Goal: Task Accomplishment & Management: Use online tool/utility

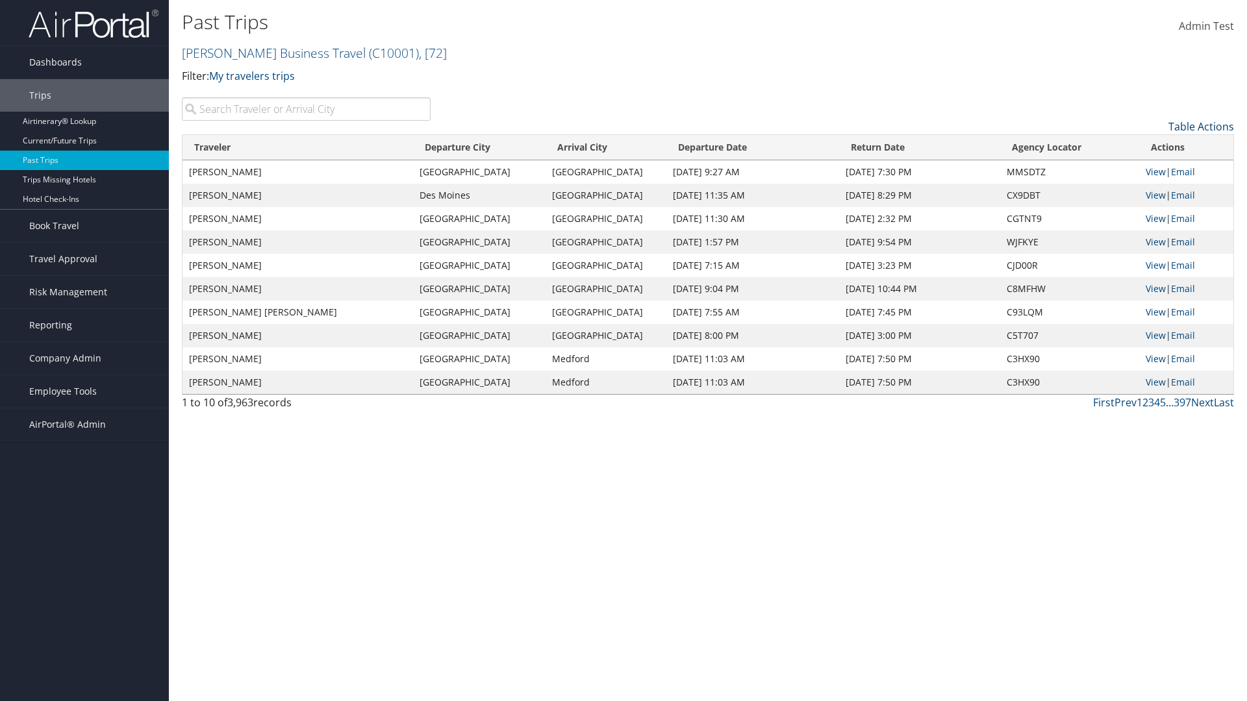
click at [1201, 127] on link "Table Actions" at bounding box center [1201, 126] width 66 height 14
click at [1147, 169] on link "Column Visibility" at bounding box center [1147, 169] width 171 height 22
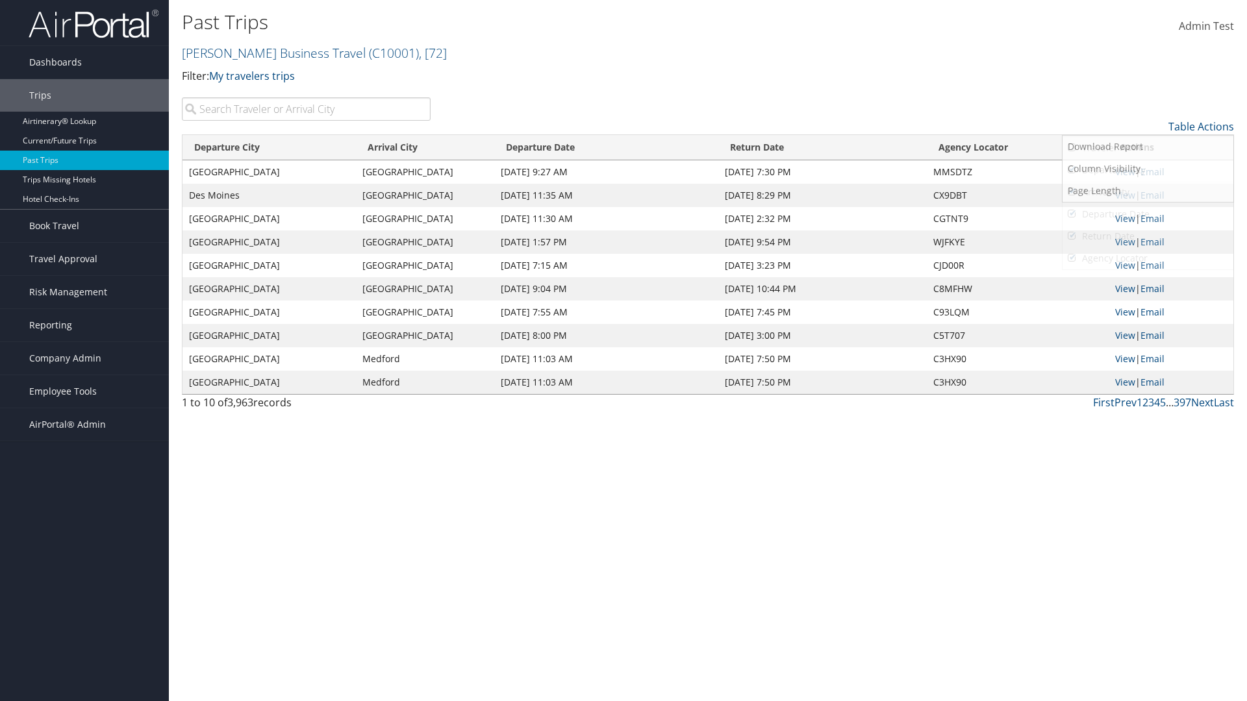
click at [1147, 170] on link "Departure City" at bounding box center [1147, 170] width 171 height 22
click at [1147, 192] on link "Arrival City" at bounding box center [1147, 192] width 171 height 22
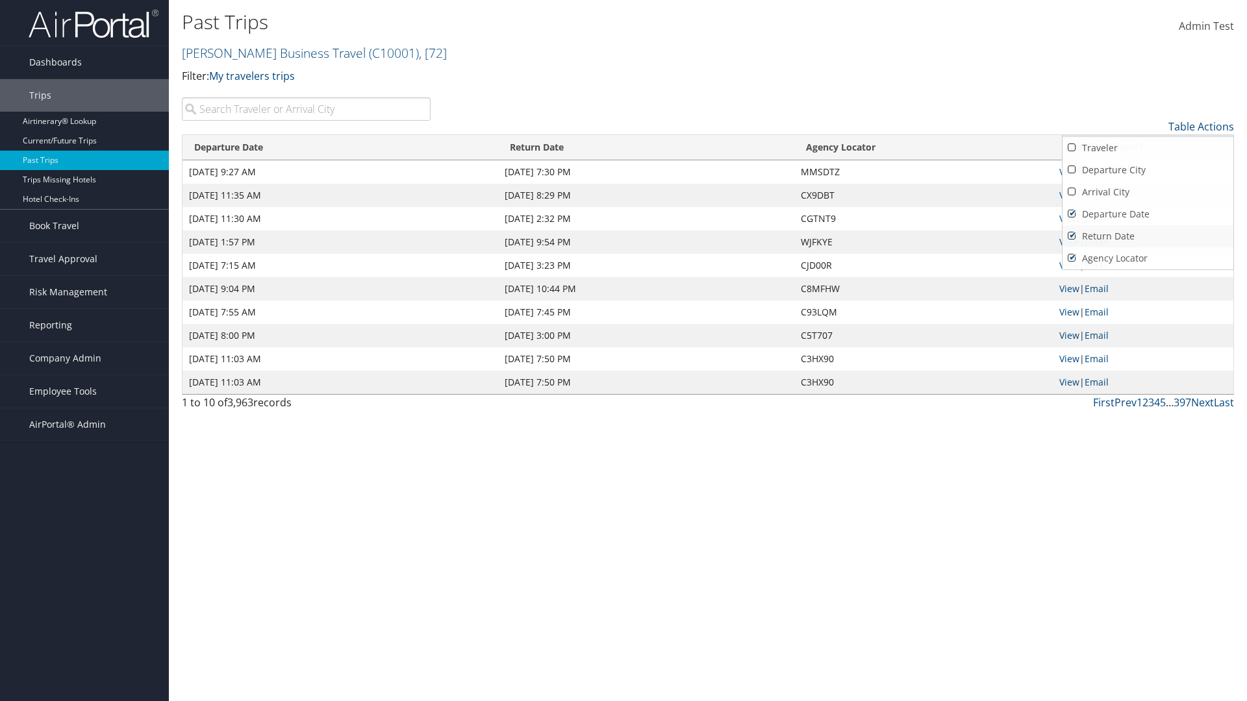
click at [1147, 214] on link "Departure Date" at bounding box center [1147, 214] width 171 height 22
click at [1147, 236] on link "Return Date" at bounding box center [1147, 236] width 171 height 22
click at [1147, 258] on link "Agency Locator" at bounding box center [1147, 258] width 171 height 22
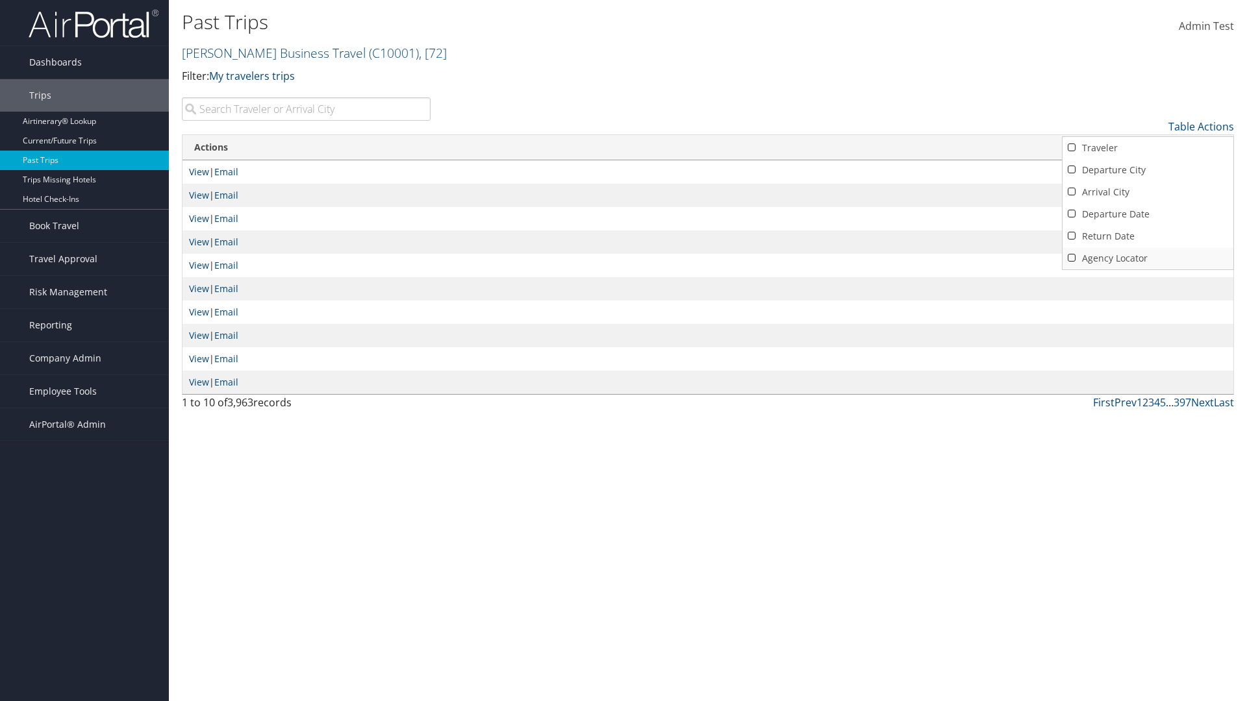
click at [1147, 258] on link "Agency Locator" at bounding box center [1147, 258] width 171 height 22
click at [1147, 236] on link "Return Date" at bounding box center [1147, 236] width 171 height 22
click at [1147, 214] on link "Departure Date" at bounding box center [1147, 214] width 171 height 22
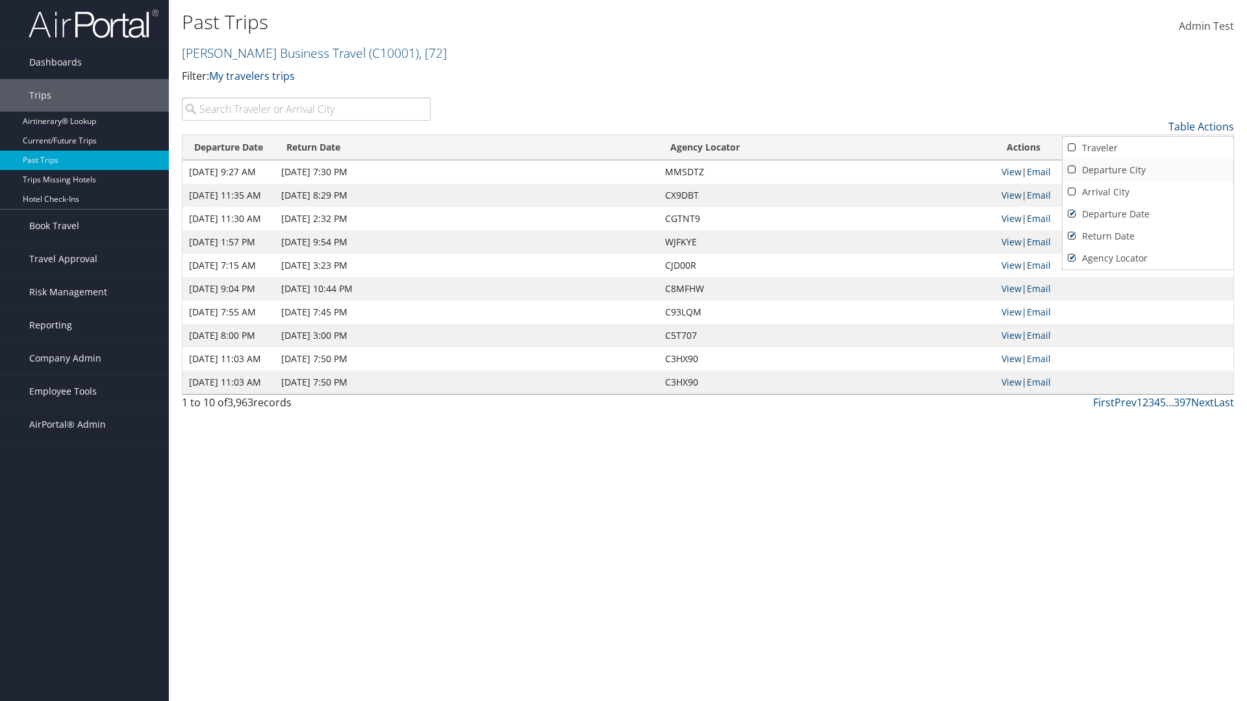
click at [1147, 192] on link "Arrival City" at bounding box center [1147, 192] width 171 height 22
click at [1147, 170] on link "Departure City" at bounding box center [1147, 170] width 171 height 22
click at [1147, 148] on link "Traveler" at bounding box center [1147, 148] width 171 height 22
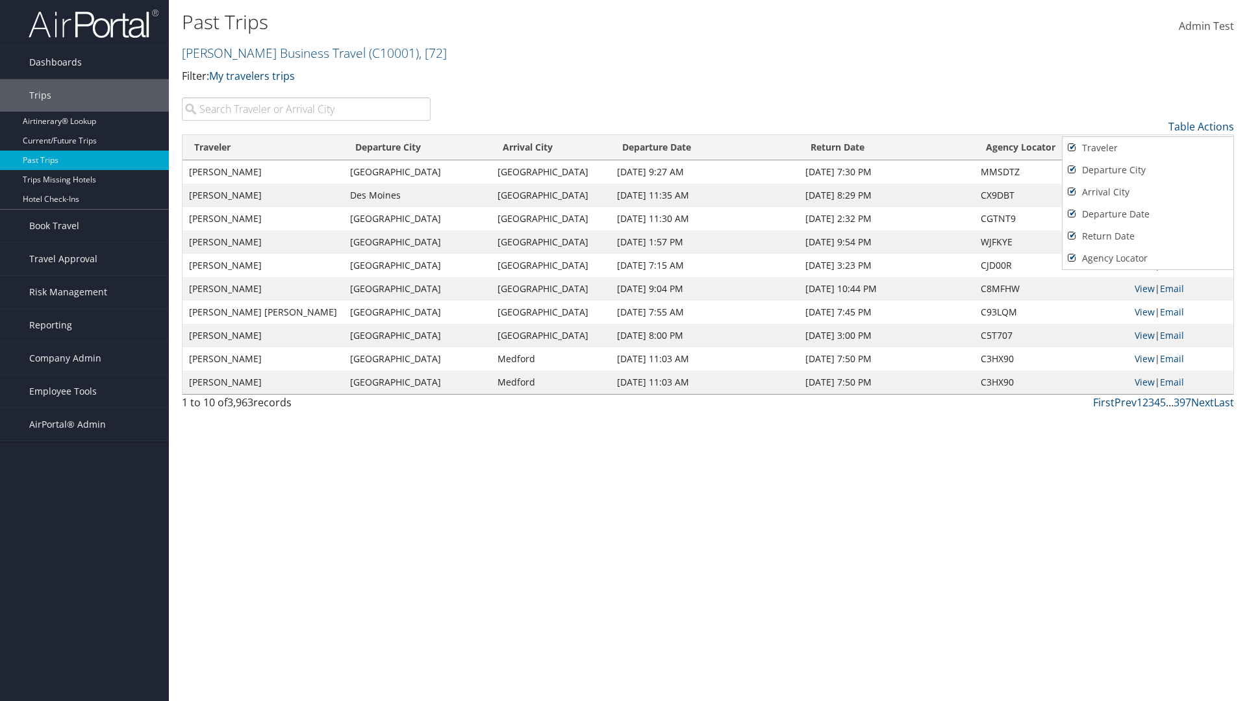
click at [623, 351] on div at bounding box center [623, 350] width 1247 height 701
click at [1201, 127] on link "Table Actions" at bounding box center [1201, 126] width 66 height 14
click at [1147, 191] on link "Page Length" at bounding box center [1147, 191] width 171 height 22
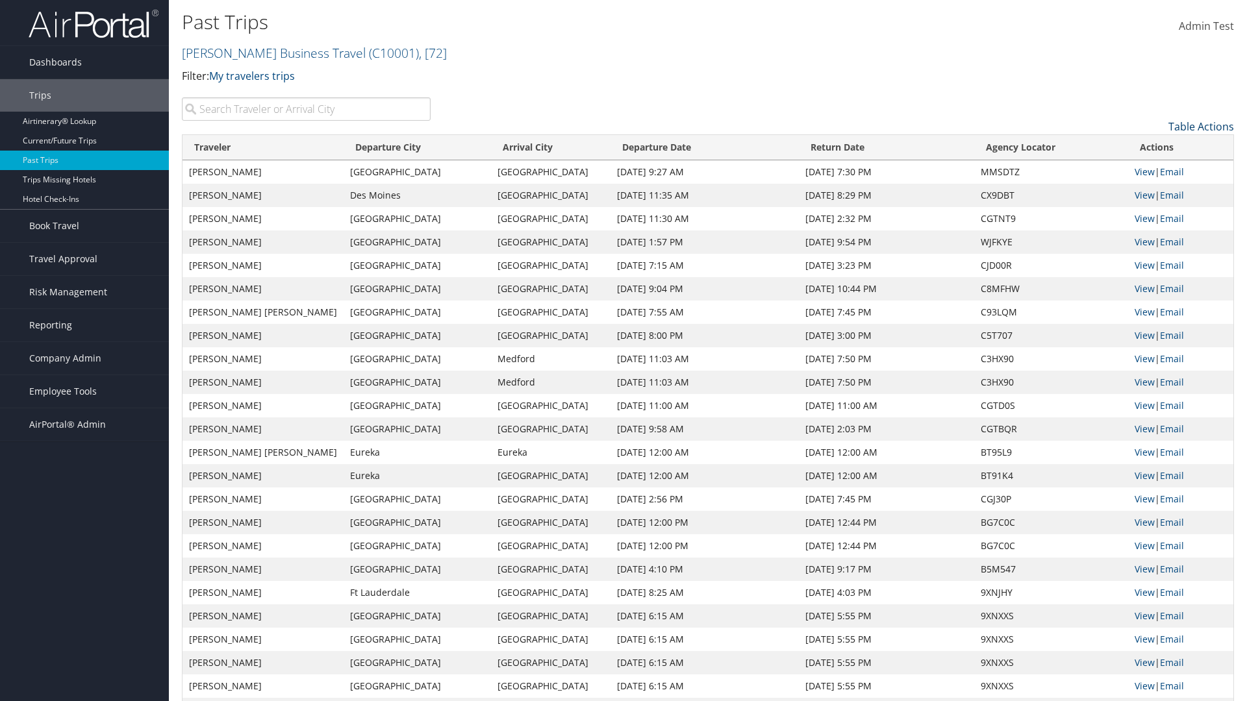
click at [1201, 127] on link "Table Actions" at bounding box center [1201, 126] width 66 height 14
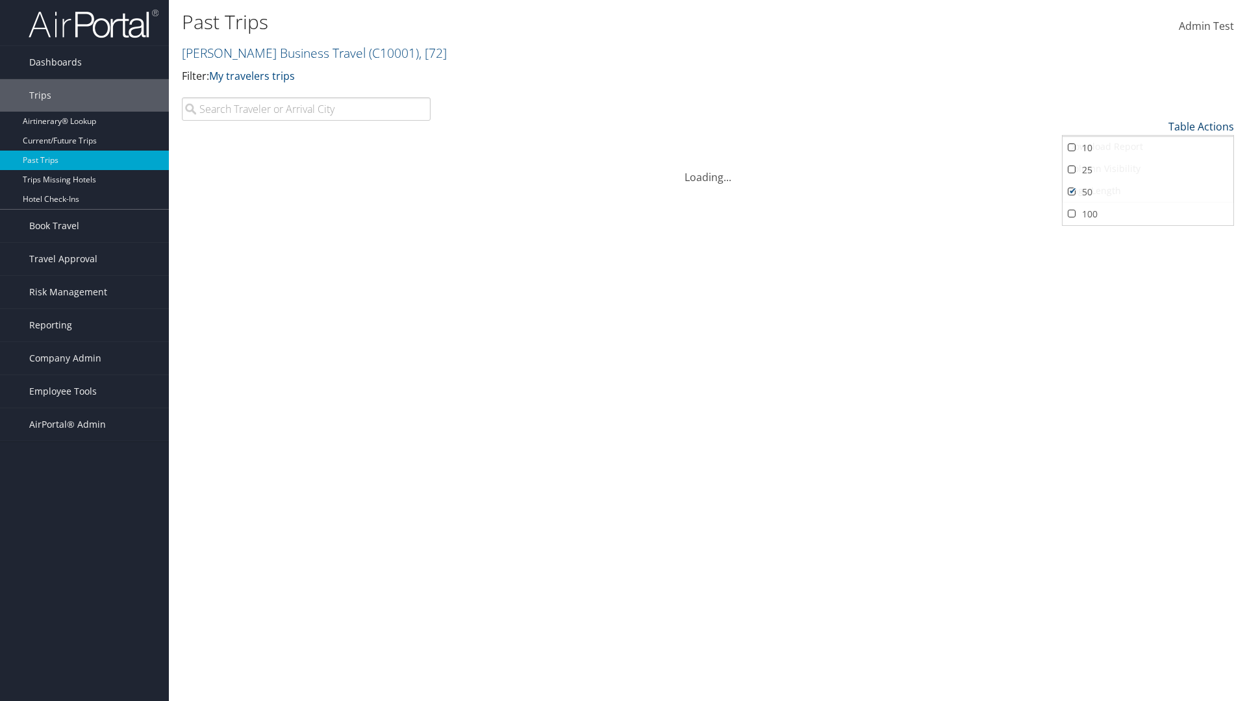
scroll to position [66, 0]
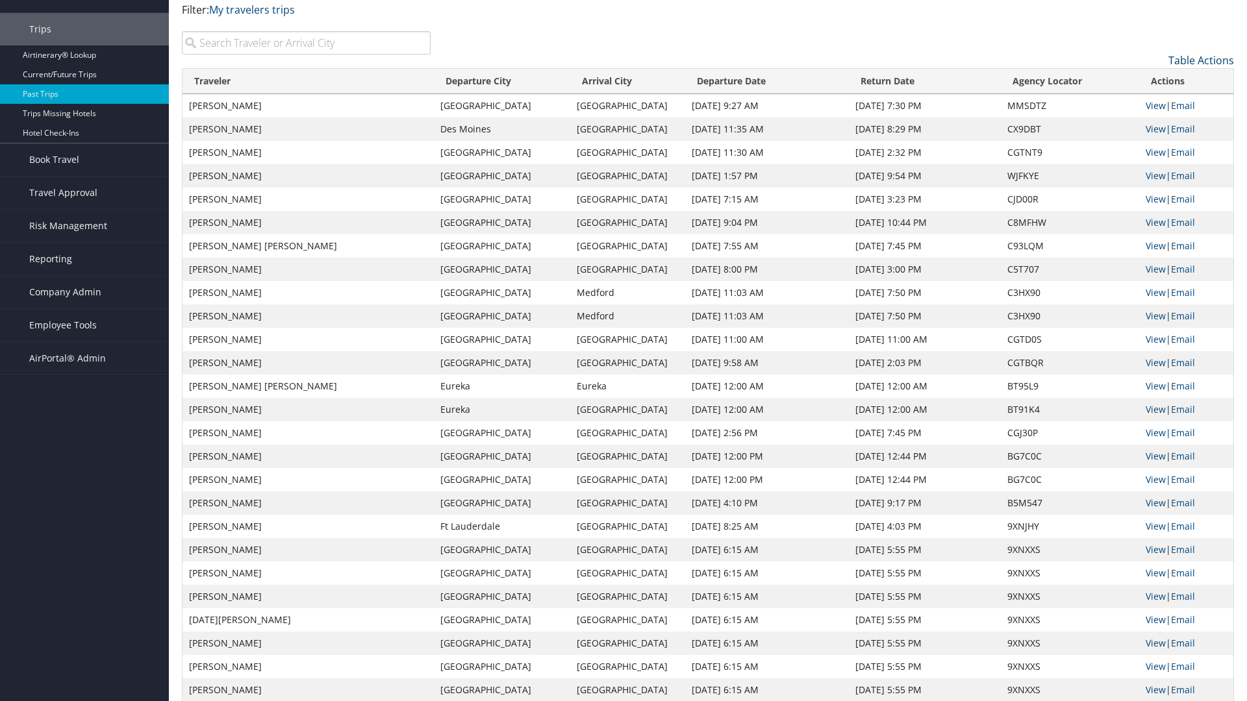
click at [1201, 68] on link "Table Actions" at bounding box center [1201, 60] width 66 height 14
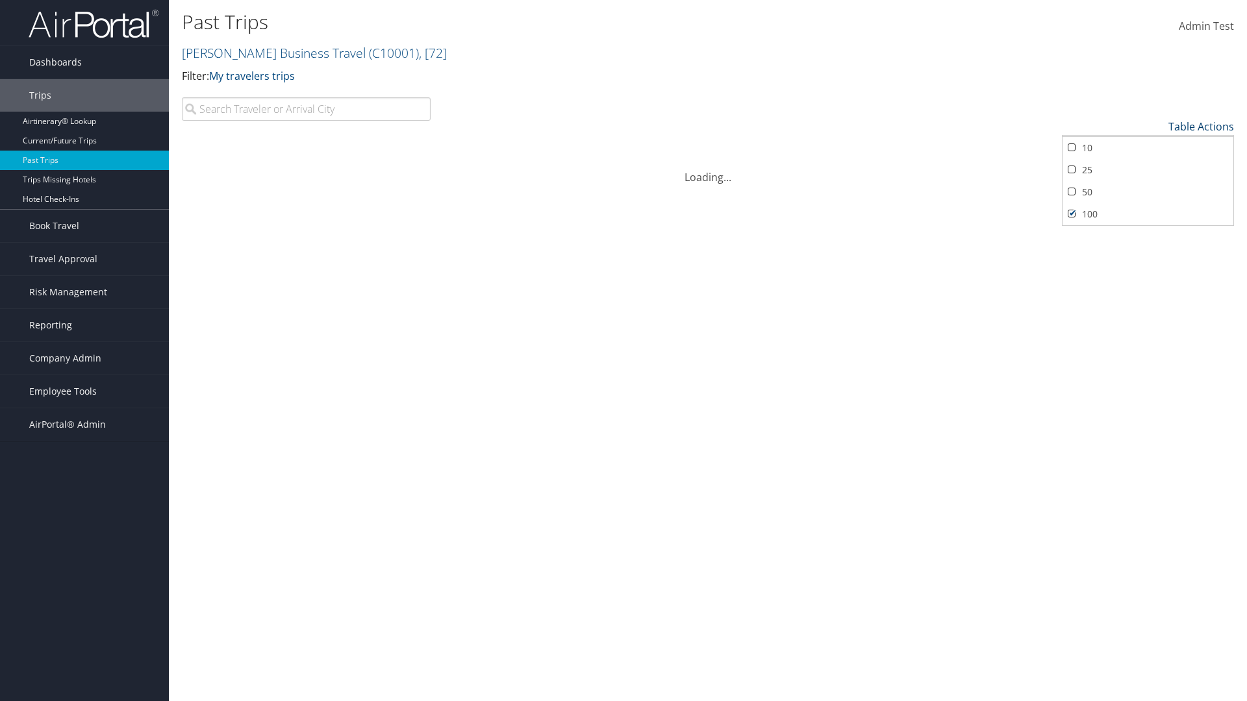
scroll to position [119, 0]
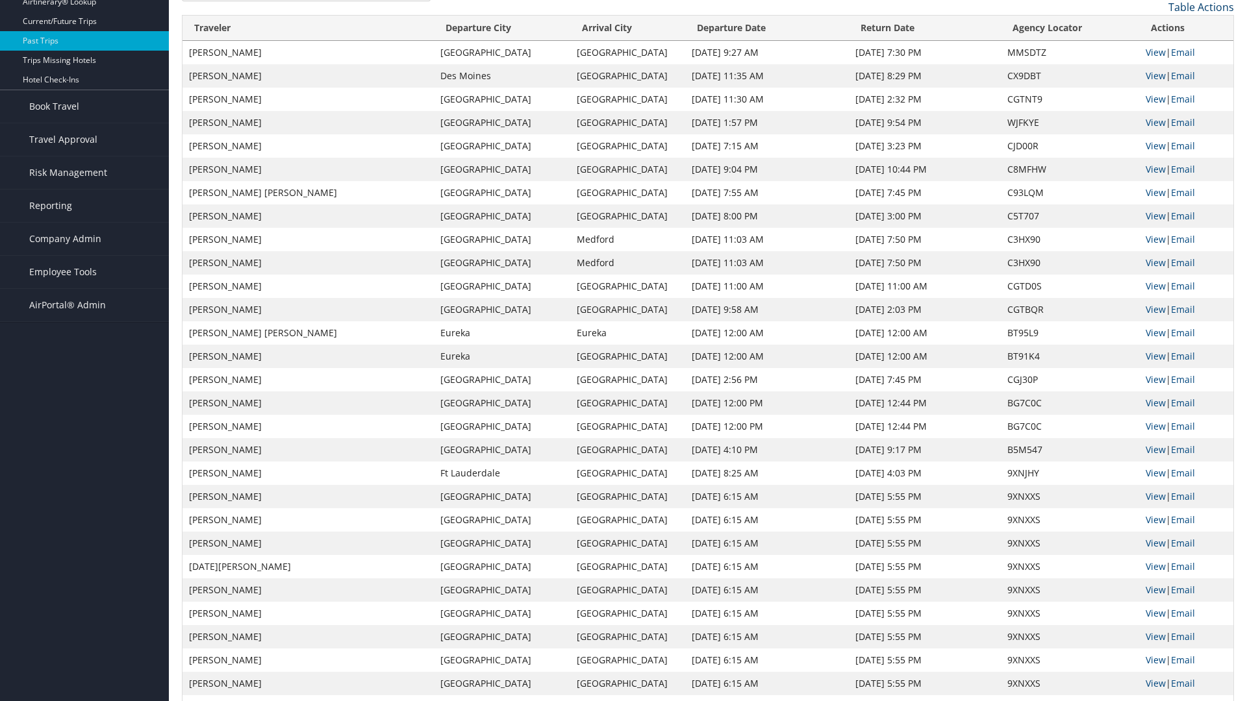
click at [1201, 14] on link "Table Actions" at bounding box center [1201, 7] width 66 height 14
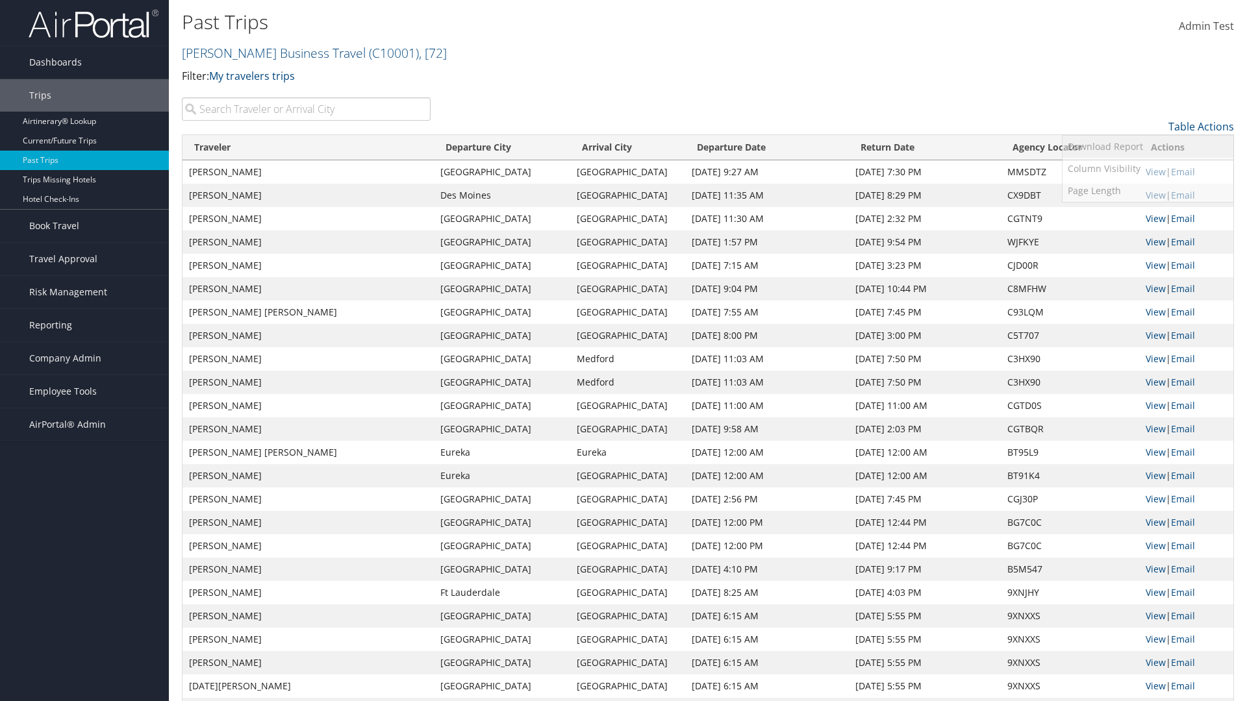
click at [1147, 147] on link "Download Report" at bounding box center [1147, 147] width 171 height 22
